Goal: Find specific page/section: Find specific page/section

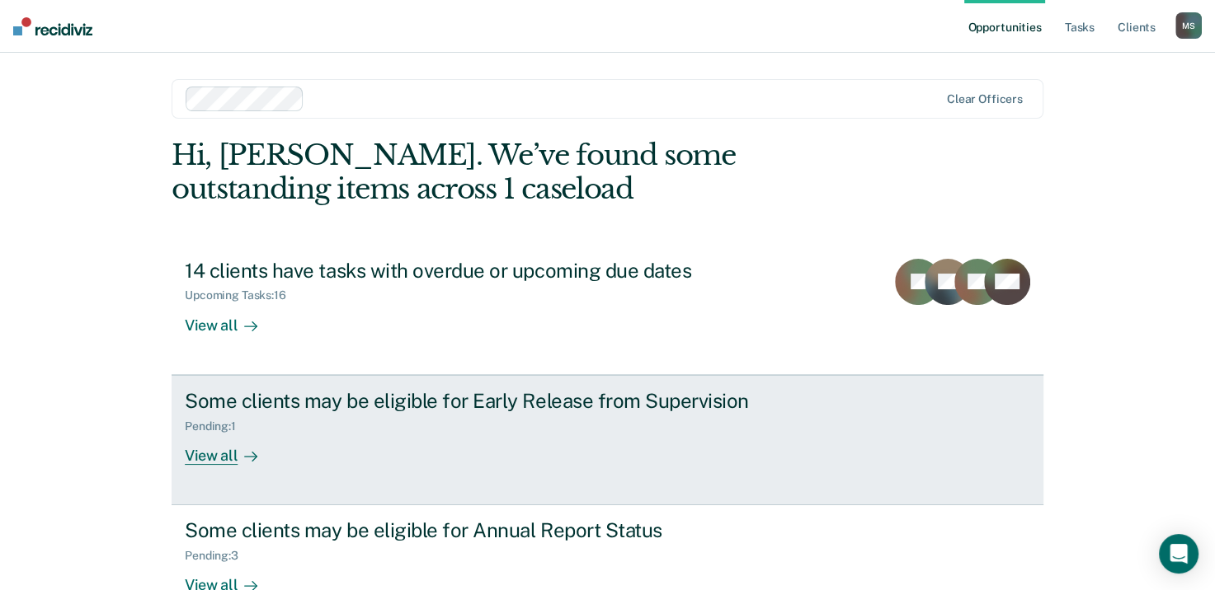
scroll to position [44, 0]
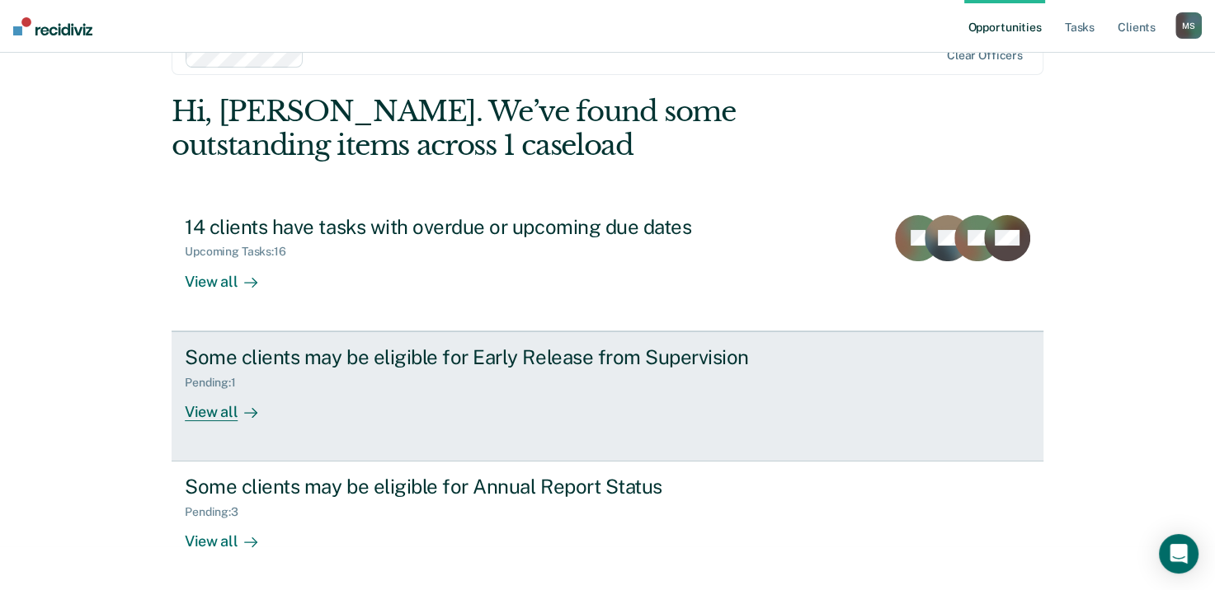
click at [213, 414] on div "View all" at bounding box center [231, 405] width 92 height 32
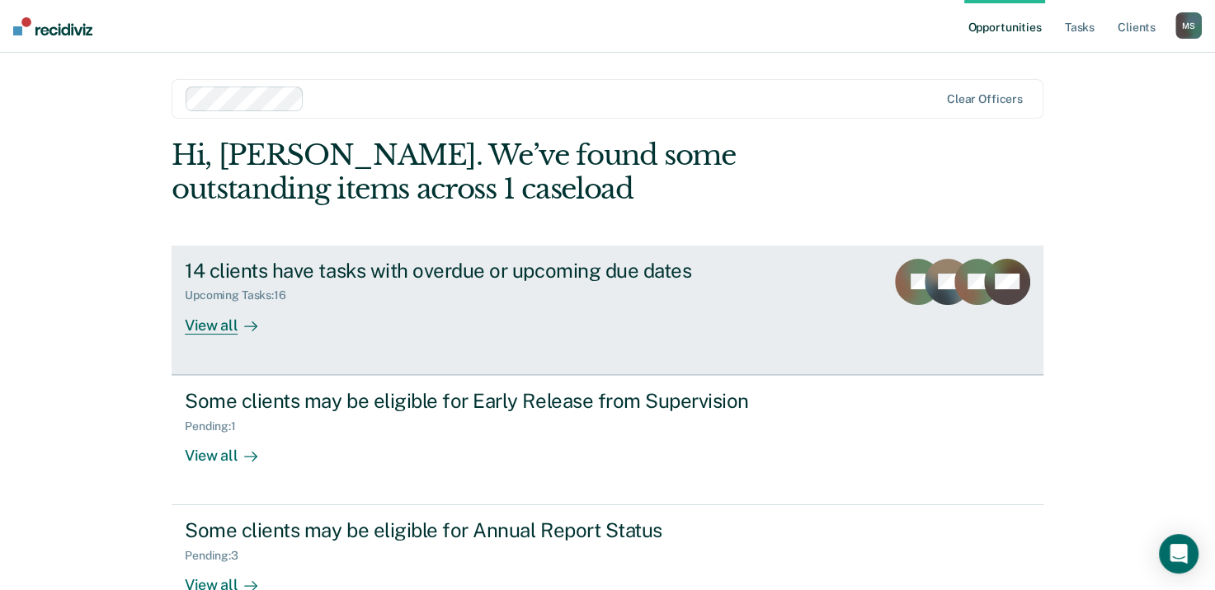
click at [217, 326] on div "View all" at bounding box center [231, 319] width 92 height 32
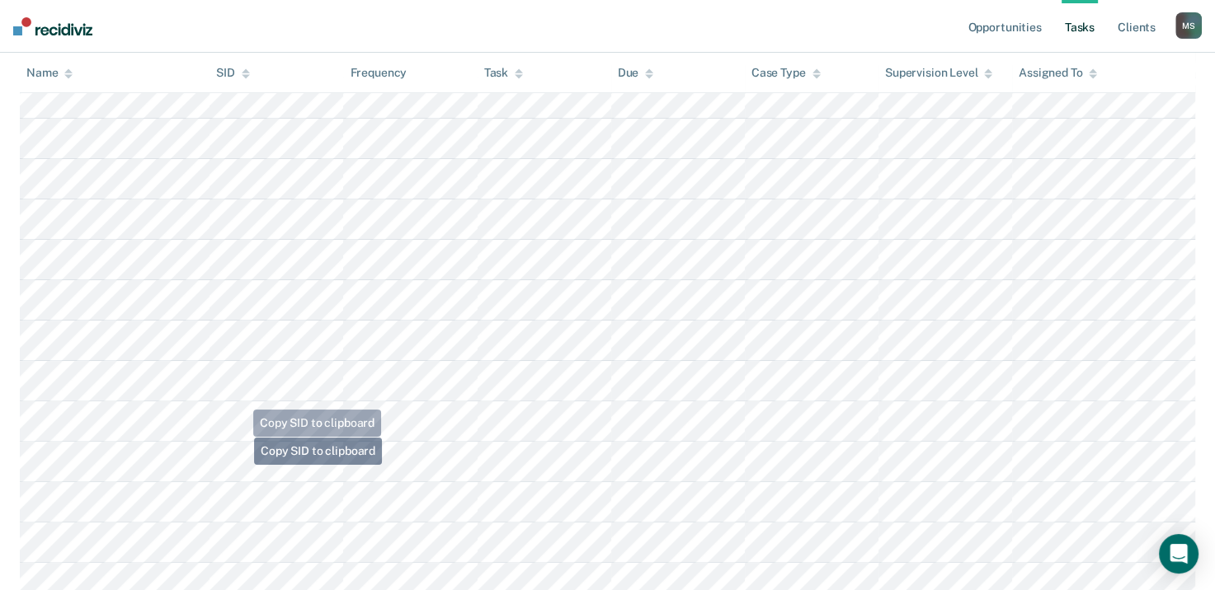
scroll to position [515, 0]
